Goal: Entertainment & Leisure: Consume media (video, audio)

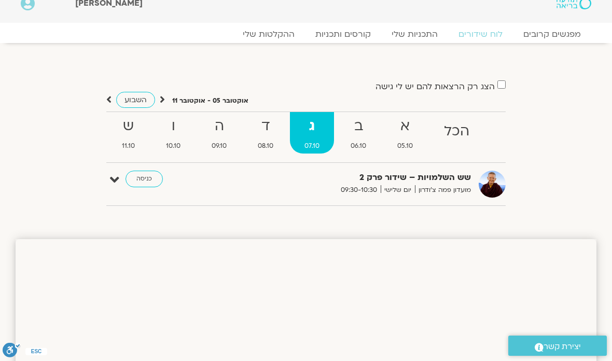
click at [368, 128] on strong "ב" at bounding box center [358, 126] width 45 height 23
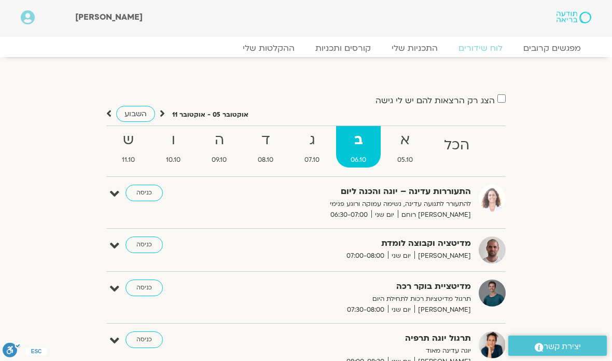
click at [410, 139] on strong "א" at bounding box center [405, 140] width 45 height 23
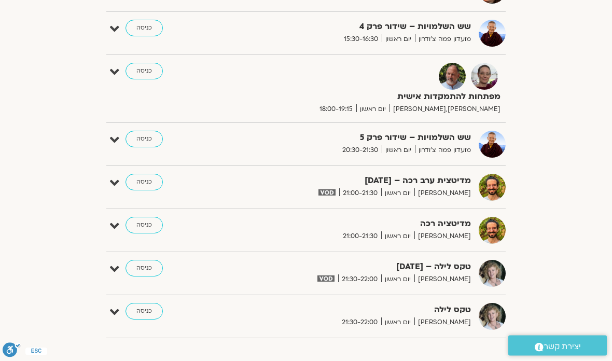
scroll to position [837, 0]
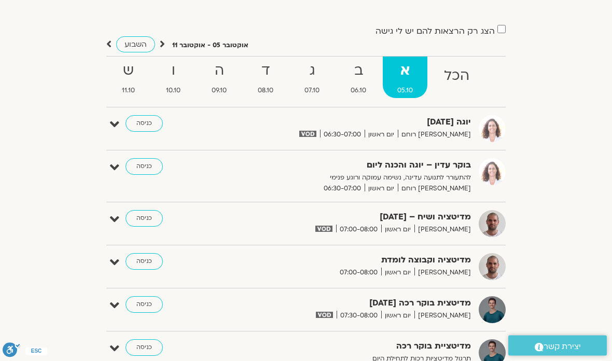
scroll to position [0, 0]
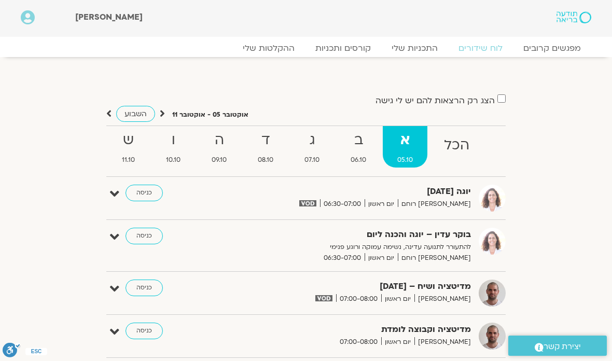
click at [163, 108] on icon at bounding box center [162, 113] width 5 height 10
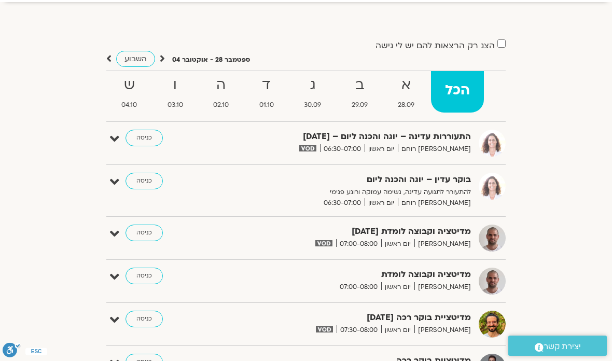
click at [170, 92] on strong "ו" at bounding box center [175, 85] width 44 height 23
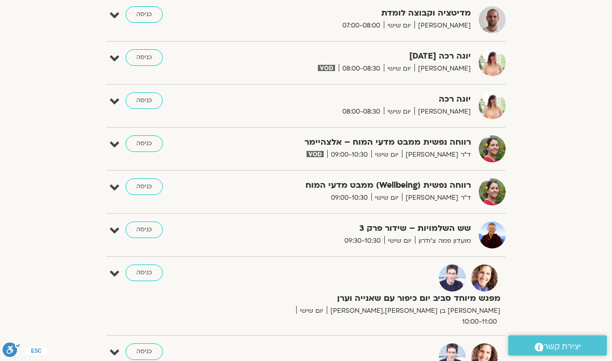
scroll to position [220, 0]
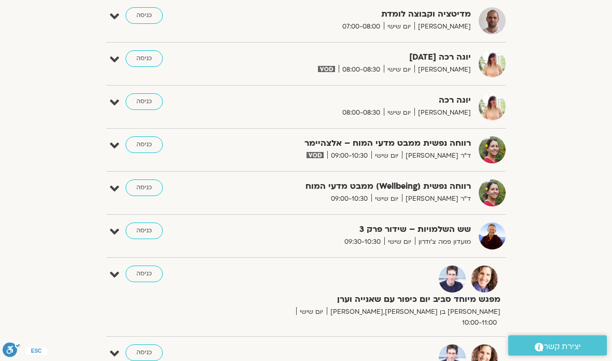
click at [145, 145] on link "כניסה" at bounding box center [143, 145] width 37 height 17
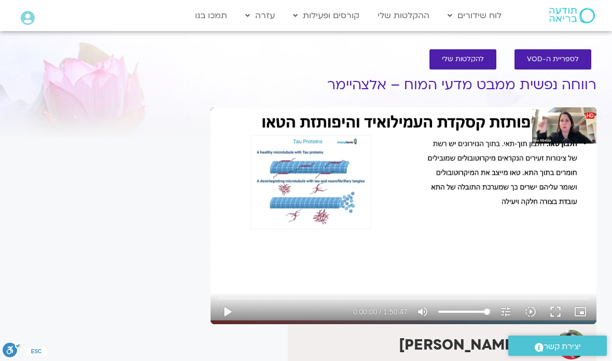
click at [225, 312] on button "play_arrow" at bounding box center [227, 311] width 25 height 25
click at [231, 312] on button "pause" at bounding box center [227, 311] width 25 height 25
click at [237, 311] on button "play_arrow" at bounding box center [227, 311] width 25 height 25
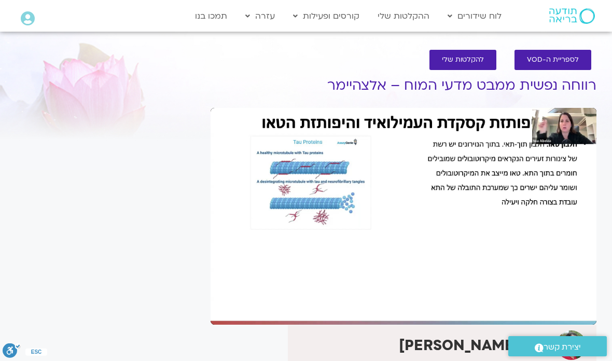
scroll to position [7, 0]
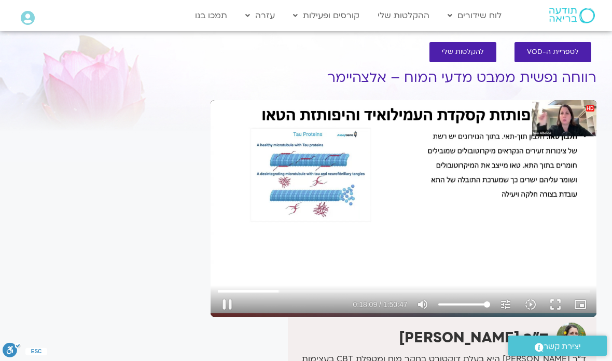
type input "1089.220249502"
click at [228, 311] on button "pause" at bounding box center [227, 304] width 25 height 25
click at [610, 325] on section "לספריית ה-VOD להקלטות שלי רווחה נפשית ממבט מדעי המוח – אלצהיימר ד"ר [PERSON_NAM…" at bounding box center [306, 269] width 612 height 474
